Goal: Book appointment/travel/reservation

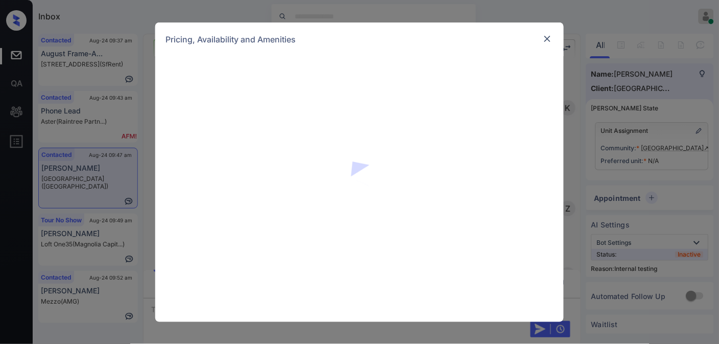
scroll to position [818, 0]
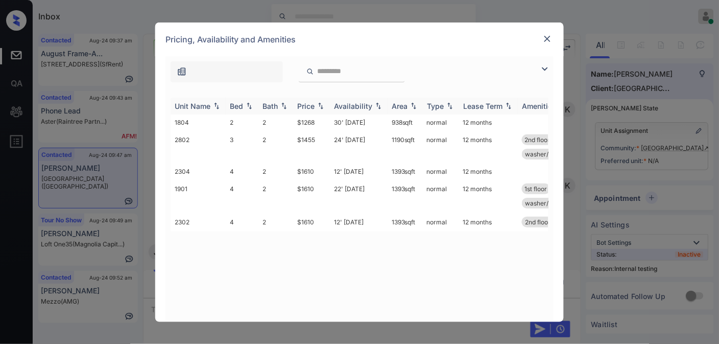
click at [320, 106] on img at bounding box center [321, 105] width 10 height 7
click at [320, 106] on img at bounding box center [321, 106] width 10 height 8
click at [318, 167] on td "$1610" at bounding box center [311, 171] width 37 height 16
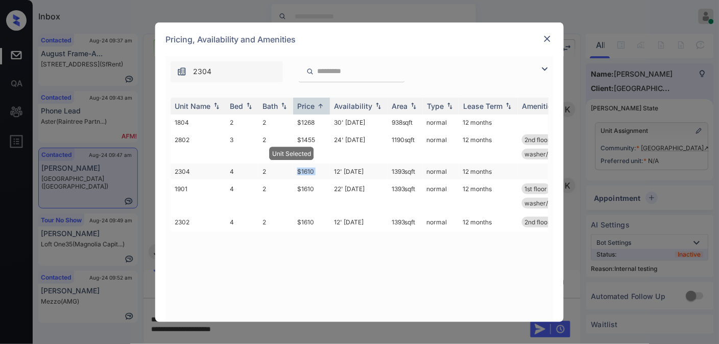
click at [318, 167] on td "$1610" at bounding box center [311, 171] width 37 height 16
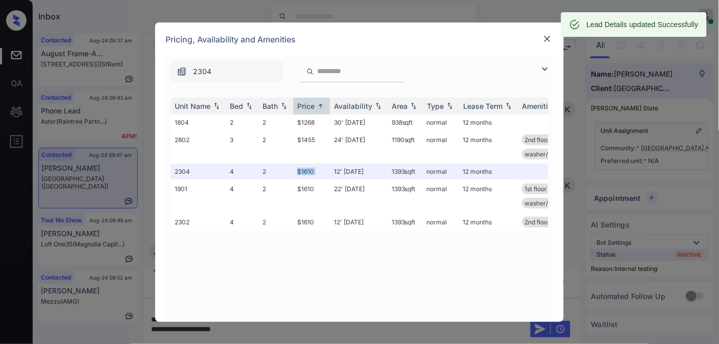
click at [552, 40] on img at bounding box center [548, 39] width 10 height 10
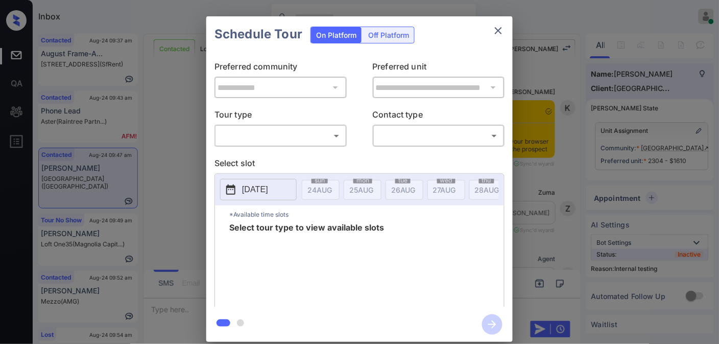
scroll to position [3198, 0]
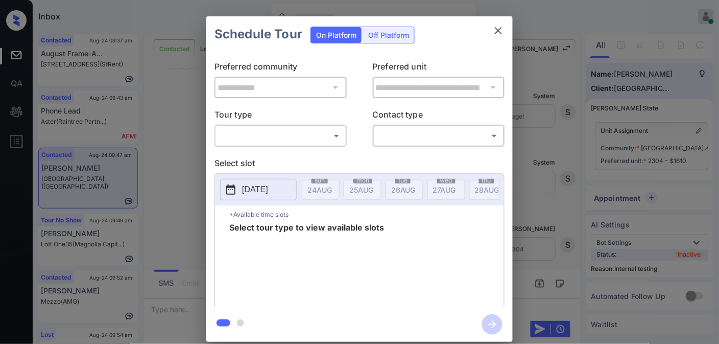
click at [304, 129] on body "Inbox Samantha Soliven Online Set yourself offline Set yourself on break Profil…" at bounding box center [359, 172] width 719 height 344
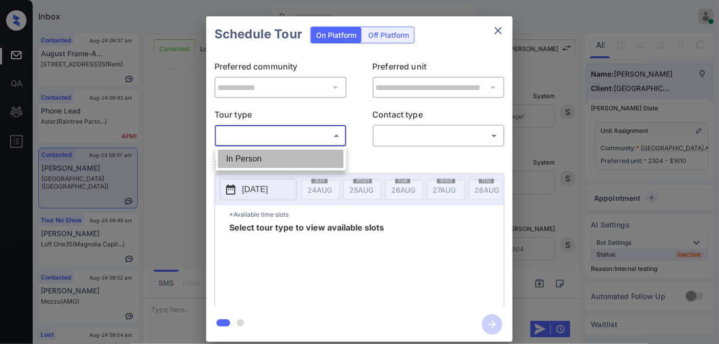
click at [302, 161] on li "In Person" at bounding box center [281, 159] width 126 height 18
type input "********"
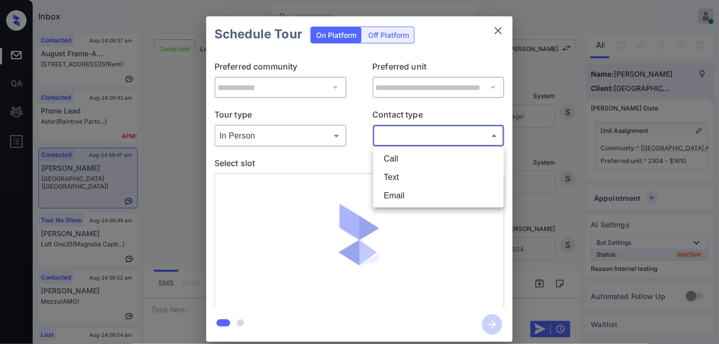
click at [427, 136] on body "Inbox Samantha Soliven Online Set yourself offline Set yourself on break Profil…" at bounding box center [359, 172] width 719 height 344
click at [425, 171] on li "Text" at bounding box center [439, 177] width 126 height 18
type input "****"
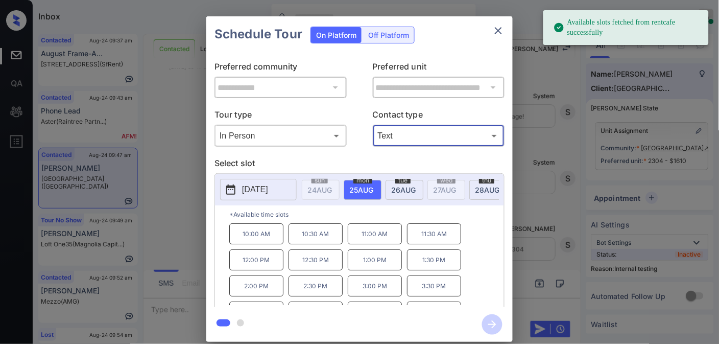
click at [254, 241] on p "10:00 AM" at bounding box center [256, 233] width 54 height 21
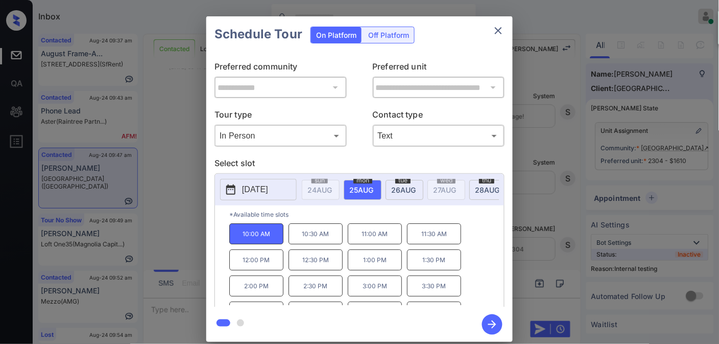
click at [489, 330] on icon "button" at bounding box center [492, 324] width 20 height 20
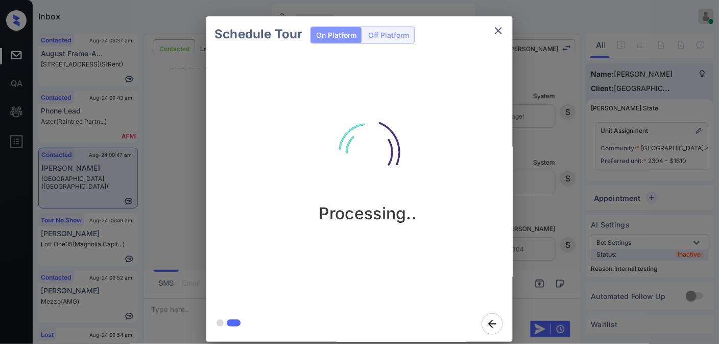
scroll to position [3333, 0]
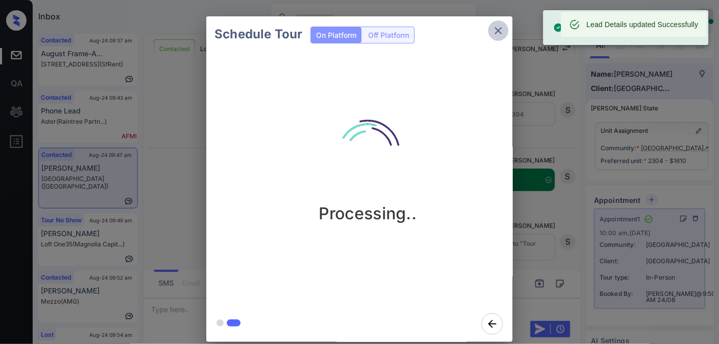
click at [495, 25] on icon "close" at bounding box center [499, 31] width 12 height 12
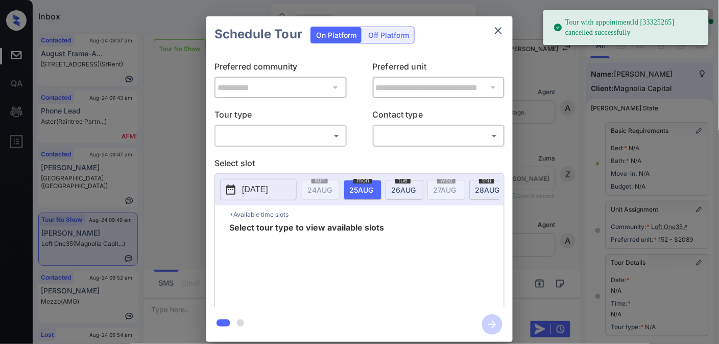
scroll to position [159, 0]
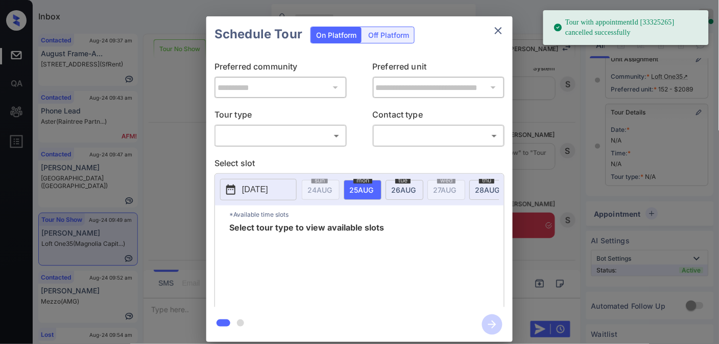
click at [315, 133] on body "Tour with appointmentId [33325265] cancelled successfully Inbox Samantha Solive…" at bounding box center [359, 172] width 719 height 344
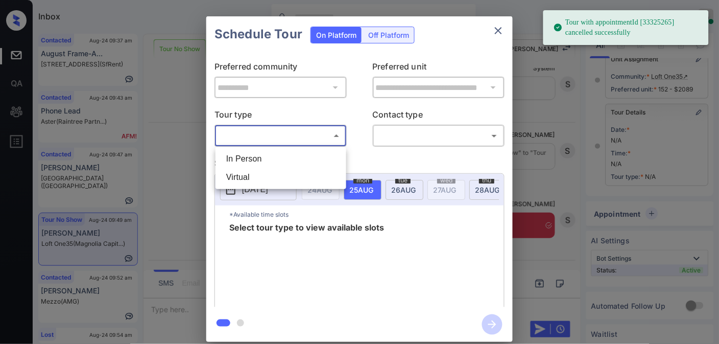
click at [295, 161] on li "In Person" at bounding box center [281, 159] width 126 height 18
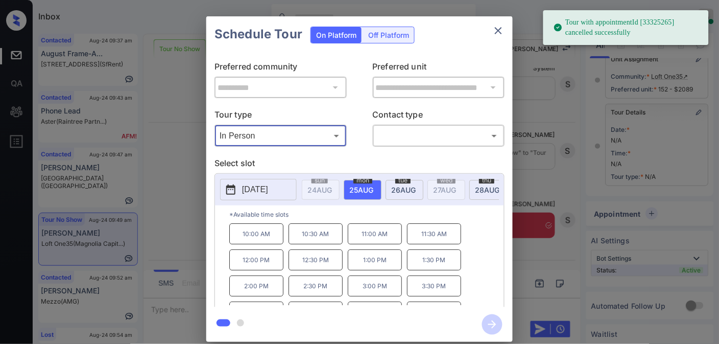
type input "********"
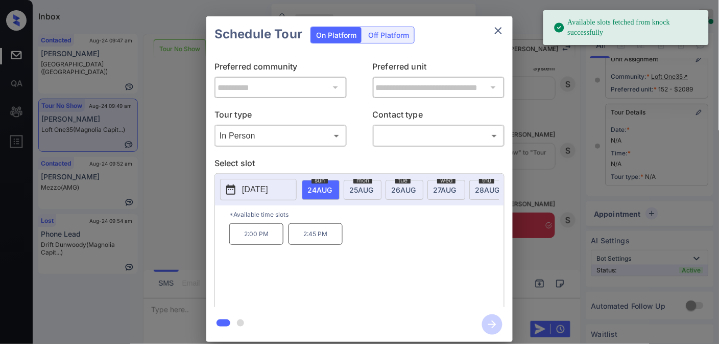
click at [359, 187] on span "25 AUG" at bounding box center [361, 189] width 24 height 9
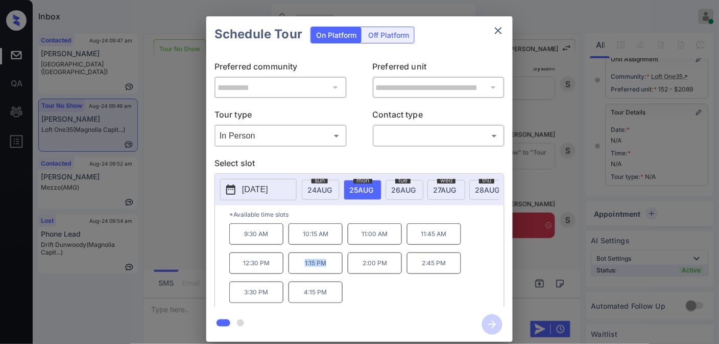
drag, startPoint x: 338, startPoint y: 272, endPoint x: 297, endPoint y: 272, distance: 40.9
click at [297, 272] on p "1:15 PM" at bounding box center [316, 262] width 54 height 21
copy p "1:15 PM"
click at [503, 27] on icon "close" at bounding box center [499, 31] width 12 height 12
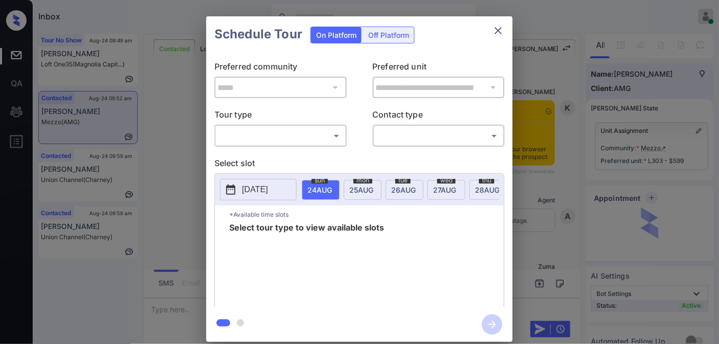
scroll to position [647, 0]
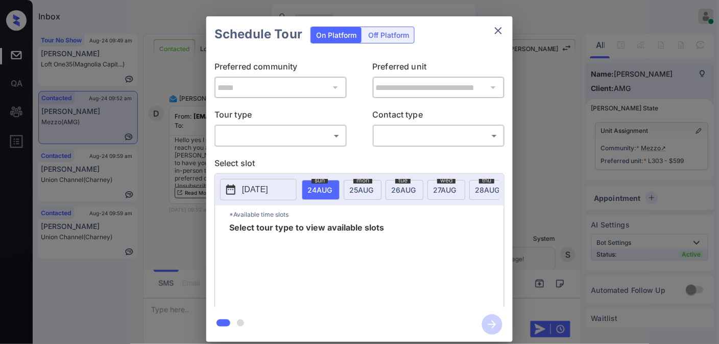
click at [494, 36] on icon "close" at bounding box center [499, 31] width 12 height 12
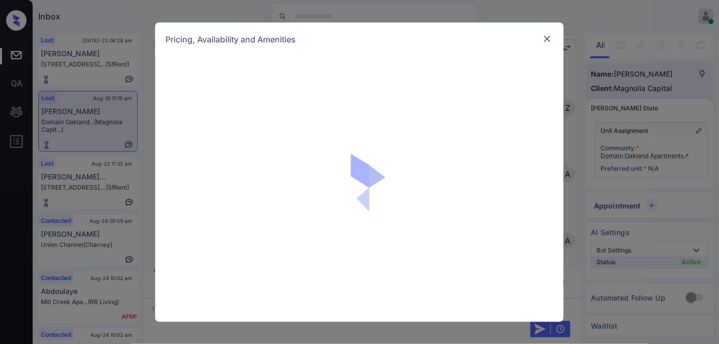
scroll to position [1, 0]
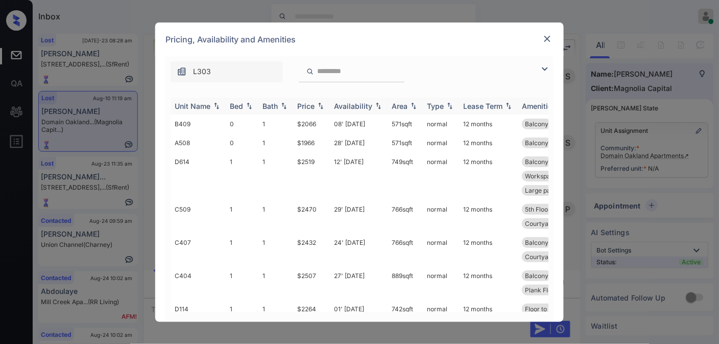
click at [315, 103] on div "Price" at bounding box center [311, 106] width 29 height 9
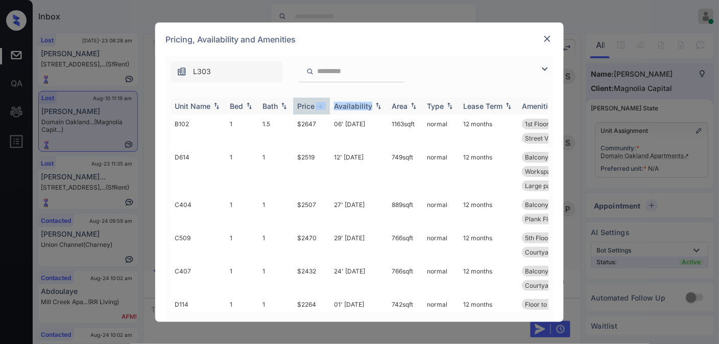
click at [315, 103] on div "Price" at bounding box center [311, 106] width 29 height 9
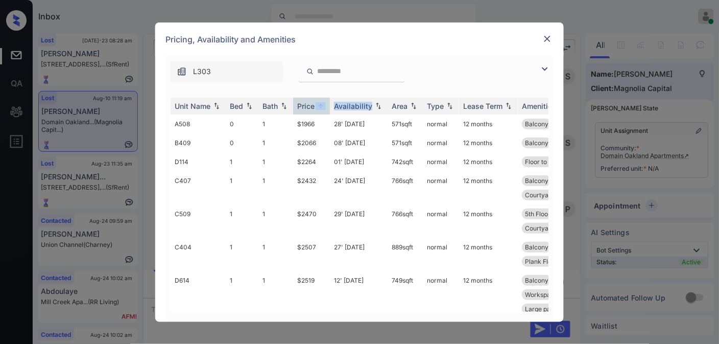
click at [546, 42] on img at bounding box center [548, 39] width 10 height 10
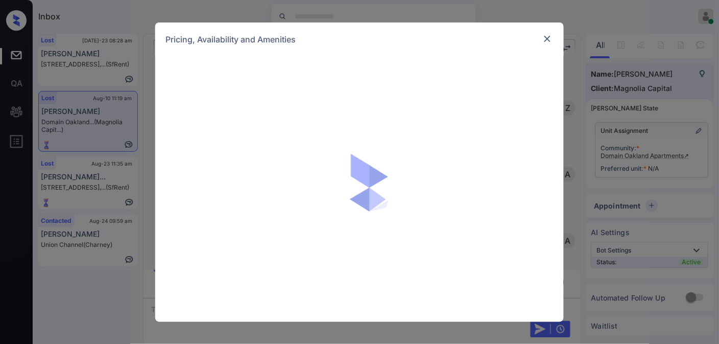
scroll to position [1, 0]
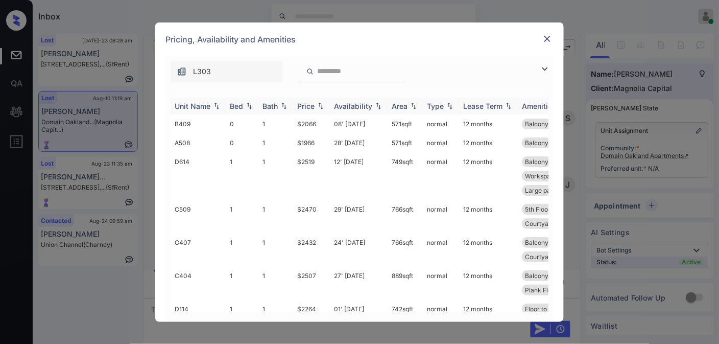
click at [317, 102] on img at bounding box center [321, 105] width 10 height 7
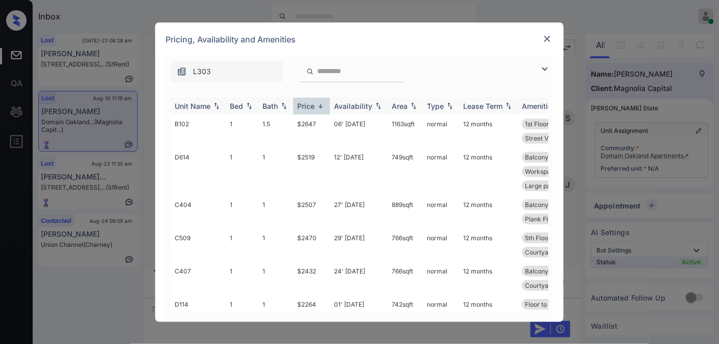
click at [317, 102] on img at bounding box center [321, 106] width 10 height 8
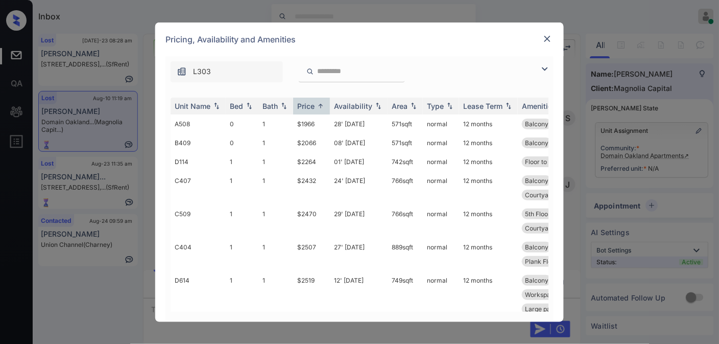
click at [542, 66] on img at bounding box center [545, 69] width 12 height 12
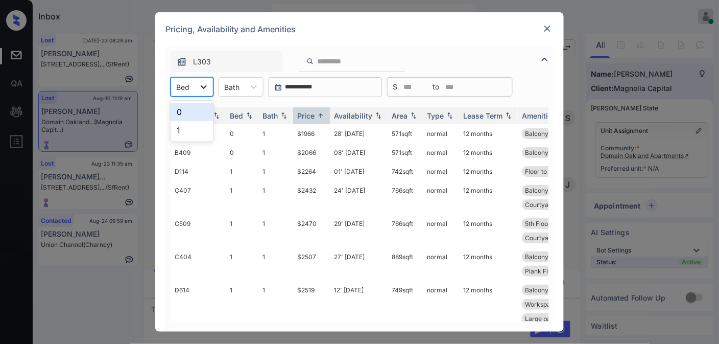
click at [201, 85] on icon at bounding box center [204, 87] width 10 height 10
click at [548, 27] on img at bounding box center [548, 29] width 10 height 10
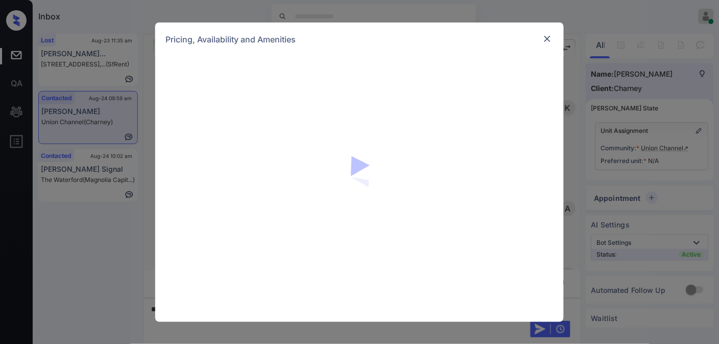
scroll to position [651, 0]
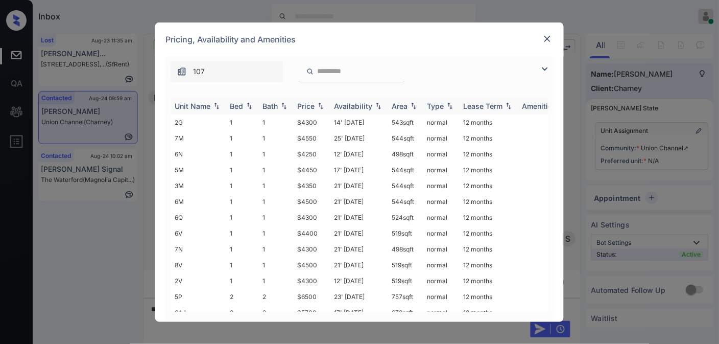
click at [314, 103] on div "Price" at bounding box center [305, 106] width 17 height 9
drag, startPoint x: 322, startPoint y: 121, endPoint x: 287, endPoint y: 116, distance: 35.6
click at [287, 116] on tr "6N 1 1 $4250 12' [DATE] 498 sqft normal 12 months" at bounding box center [438, 122] width 534 height 16
copy tr "$4250"
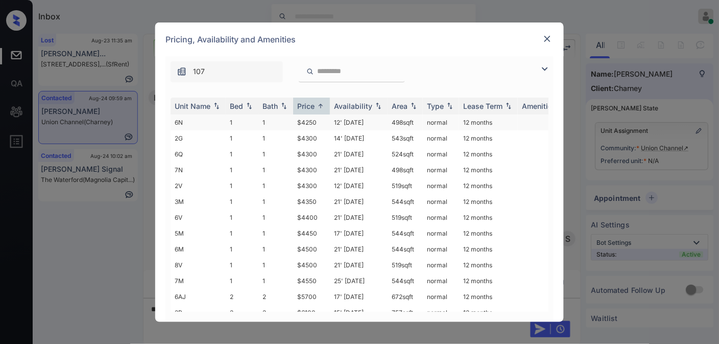
click at [338, 116] on td "12' [DATE]" at bounding box center [359, 122] width 58 height 16
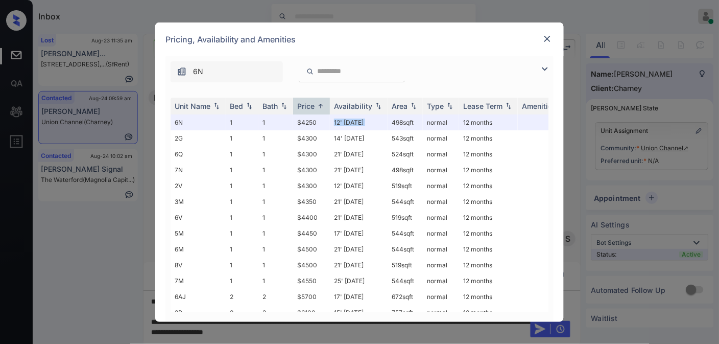
click at [549, 41] on img at bounding box center [548, 39] width 10 height 10
